Goal: Transaction & Acquisition: Book appointment/travel/reservation

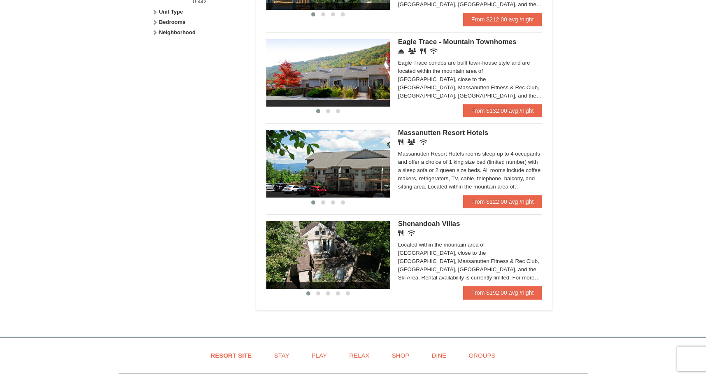
scroll to position [412, 0]
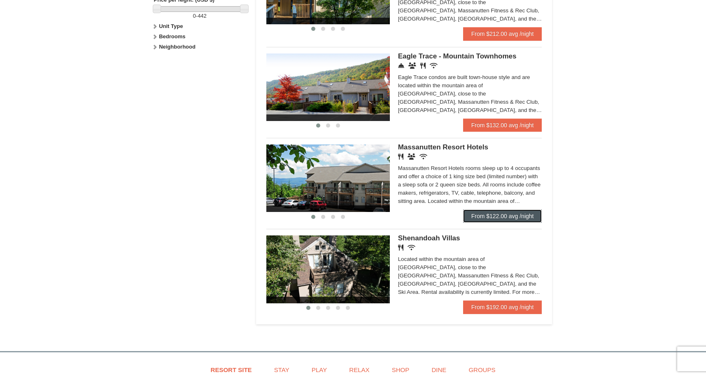
click at [517, 215] on link "From $122.00 avg /night" at bounding box center [502, 216] width 79 height 13
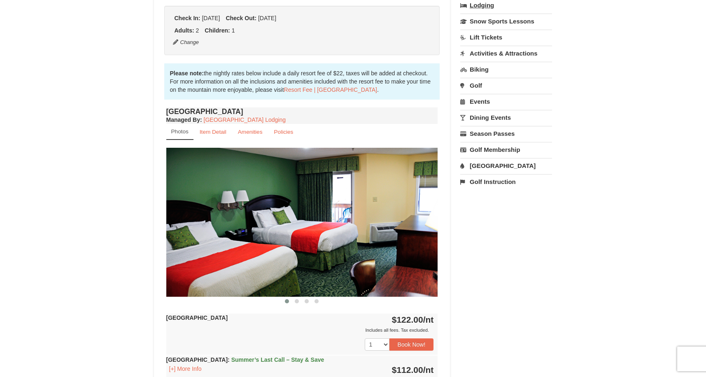
scroll to position [124, 0]
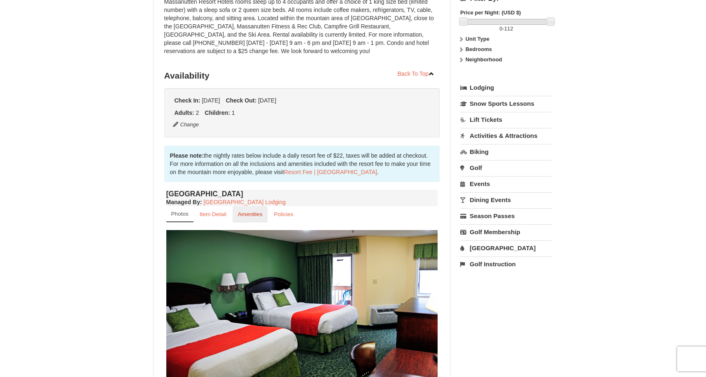
click at [242, 214] on small "Amenities" at bounding box center [250, 214] width 25 height 6
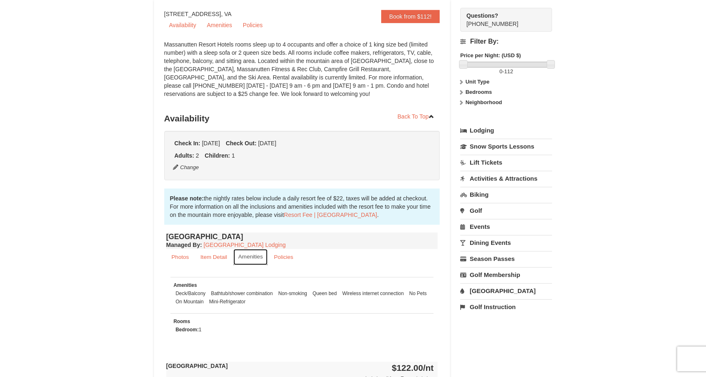
scroll to position [82, 0]
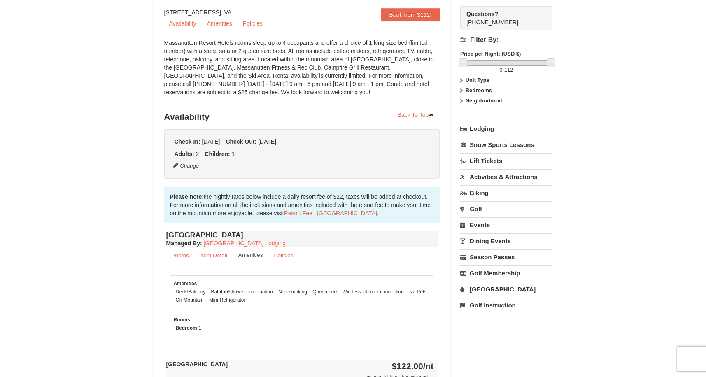
click at [490, 287] on link "[GEOGRAPHIC_DATA]" at bounding box center [506, 289] width 92 height 15
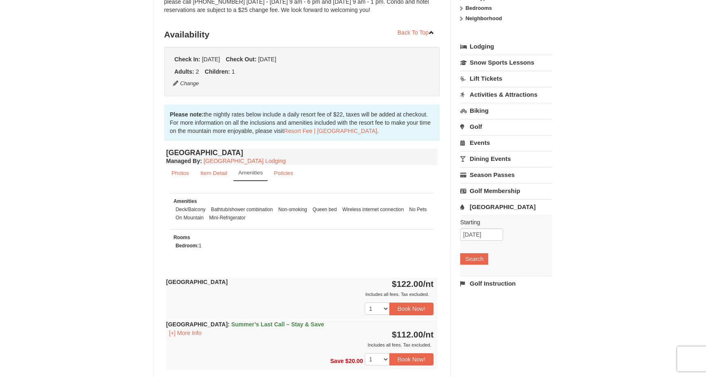
scroll to position [0, 0]
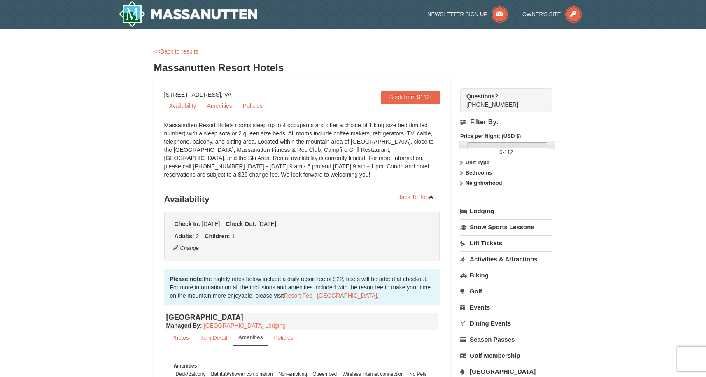
drag, startPoint x: 287, startPoint y: 67, endPoint x: 157, endPoint y: 67, distance: 130.2
click at [157, 67] on h3 "Massanutten Resort Hotels" at bounding box center [353, 68] width 399 height 16
drag, startPoint x: 157, startPoint y: 67, endPoint x: 308, endPoint y: 51, distance: 151.2
click at [308, 51] on div "<<Back to results" at bounding box center [353, 51] width 399 height 8
click at [227, 108] on link "Amenities" at bounding box center [219, 106] width 35 height 12
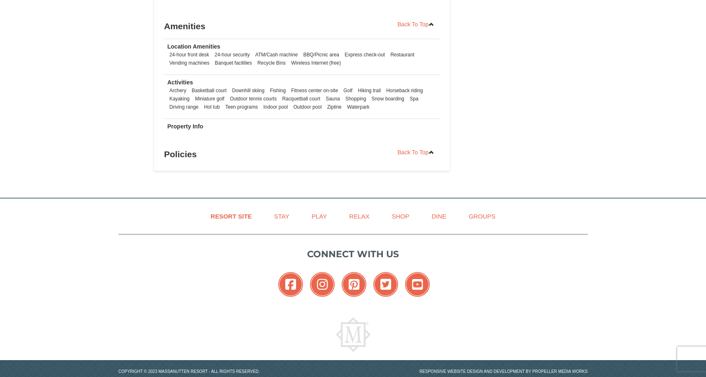
scroll to position [555, 0]
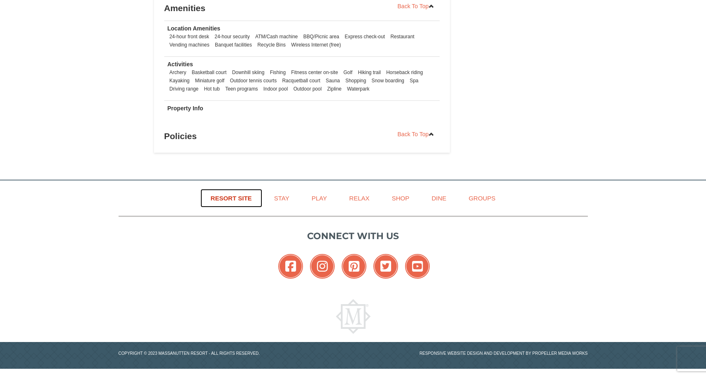
click at [224, 194] on link "Resort Site" at bounding box center [232, 198] width 62 height 19
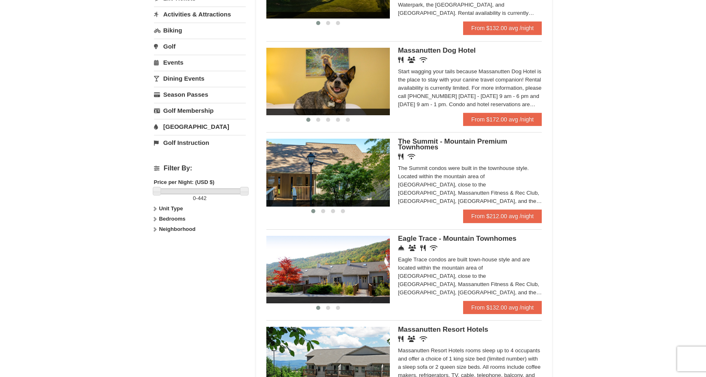
scroll to position [247, 0]
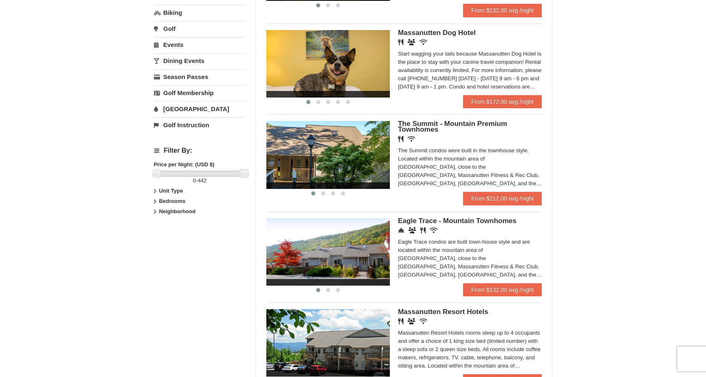
click at [201, 115] on link "[GEOGRAPHIC_DATA]" at bounding box center [200, 108] width 92 height 15
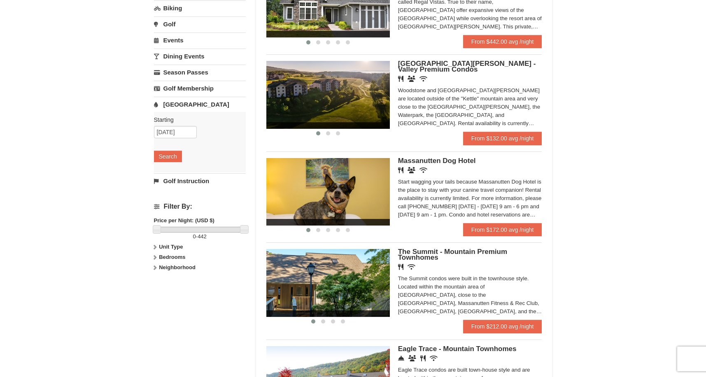
scroll to position [115, 0]
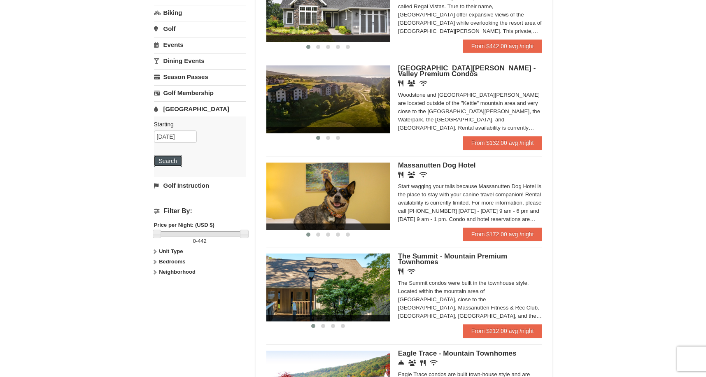
click at [173, 161] on button "Search" at bounding box center [168, 161] width 28 height 12
